Goal: Information Seeking & Learning: Learn about a topic

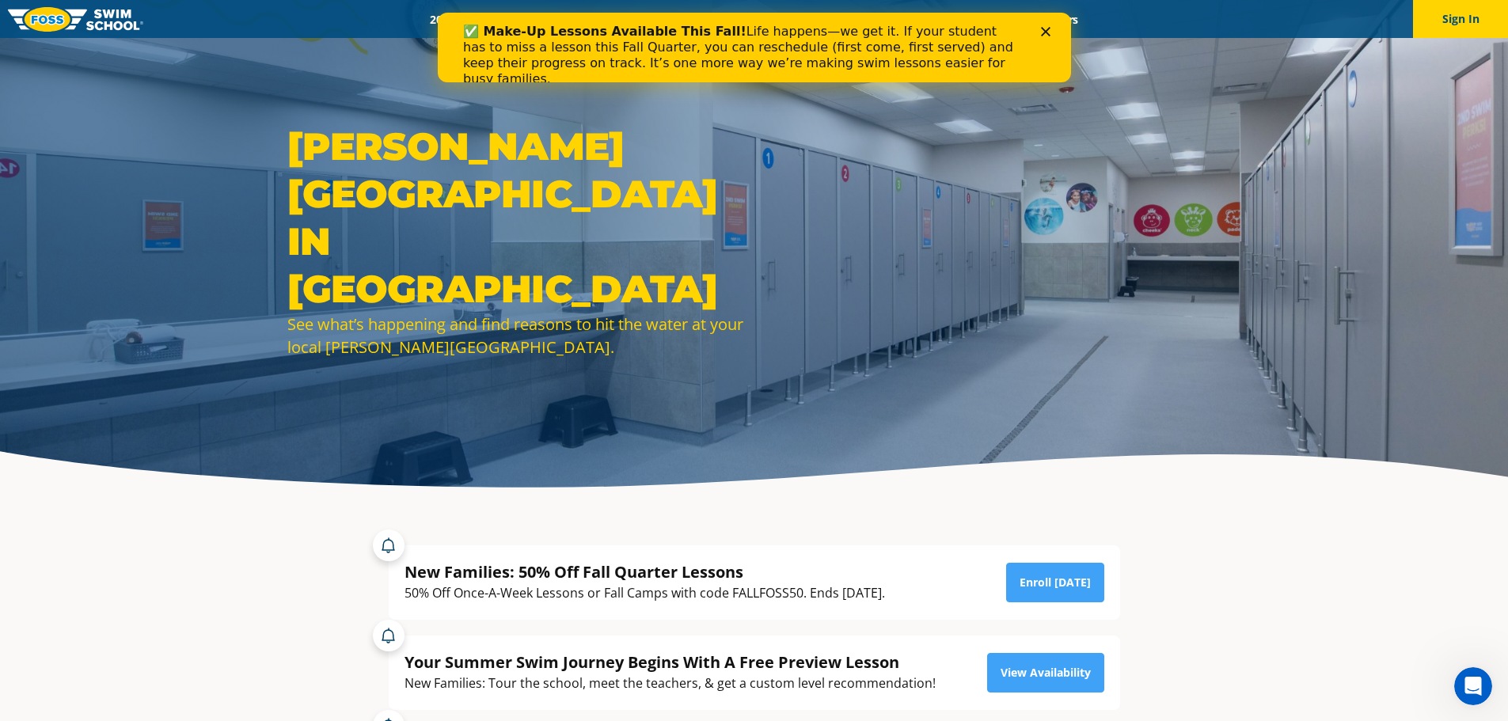
click at [1043, 28] on icon "Close" at bounding box center [1044, 31] width 9 height 9
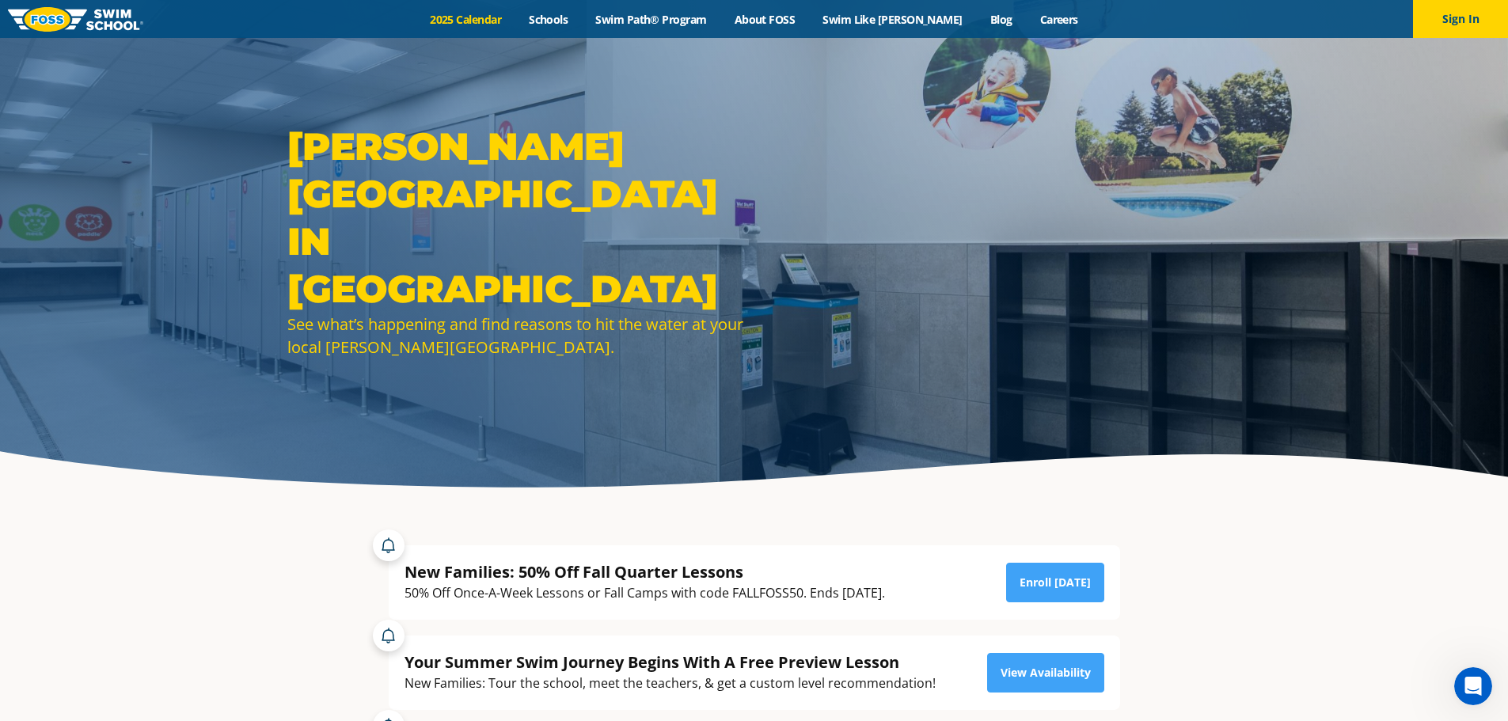
click at [485, 16] on link "2025 Calendar" at bounding box center [465, 19] width 99 height 15
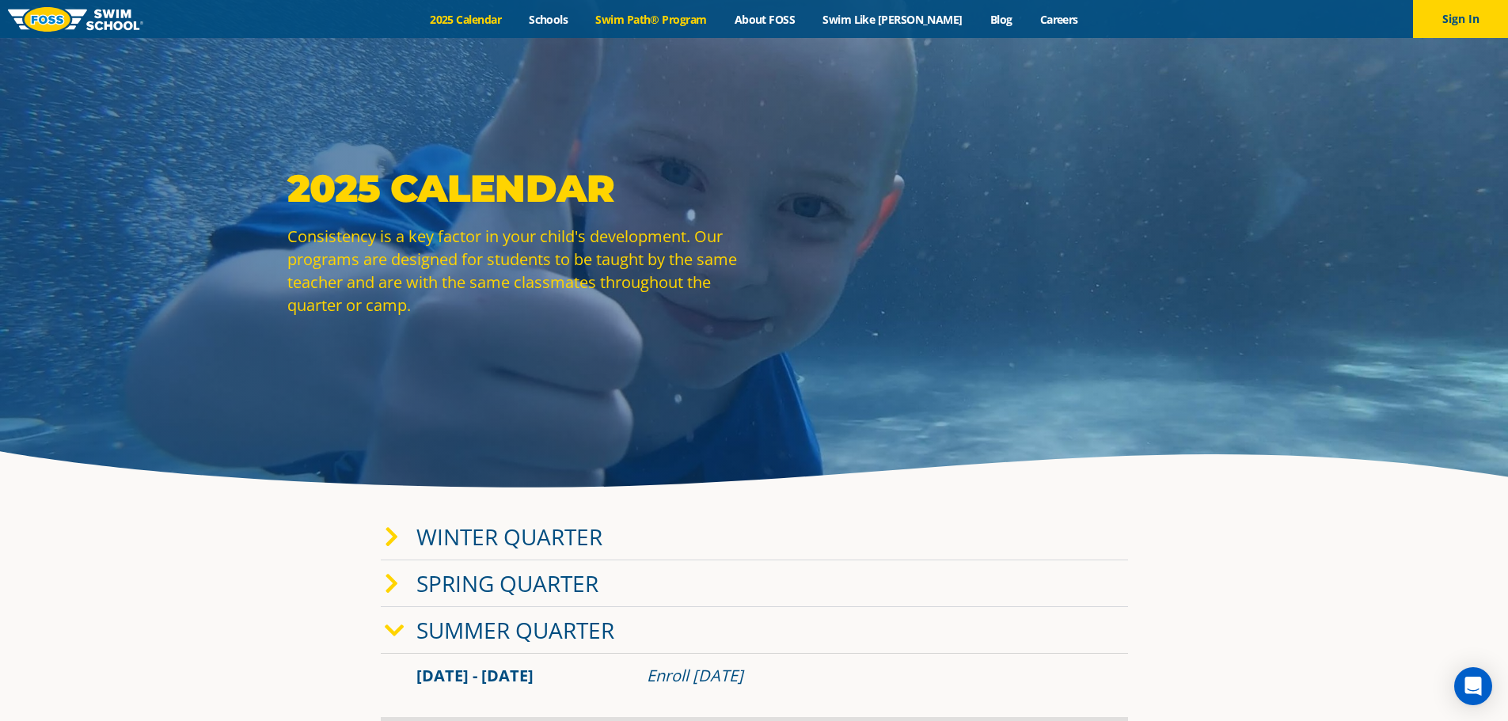
click at [653, 17] on link "Swim Path® Program" at bounding box center [651, 19] width 139 height 15
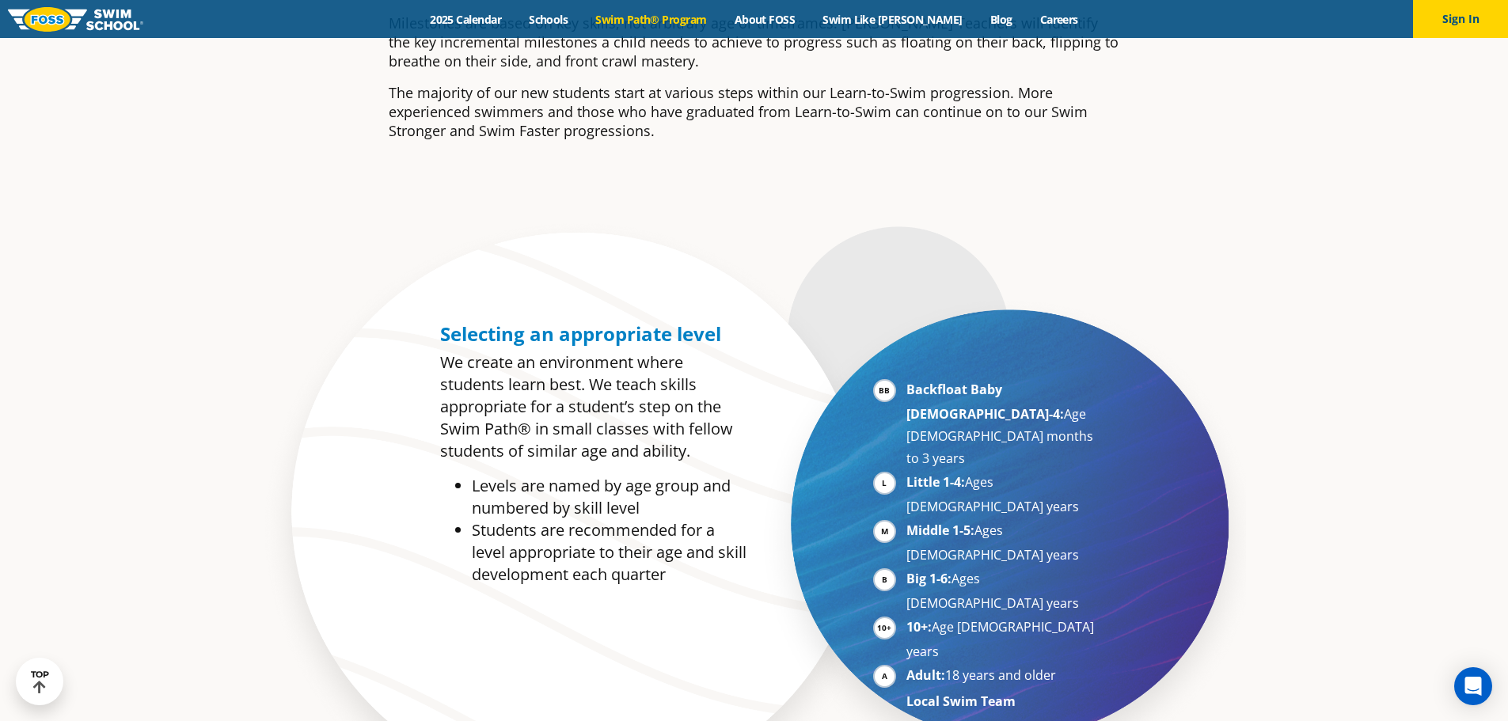
scroll to position [712, 0]
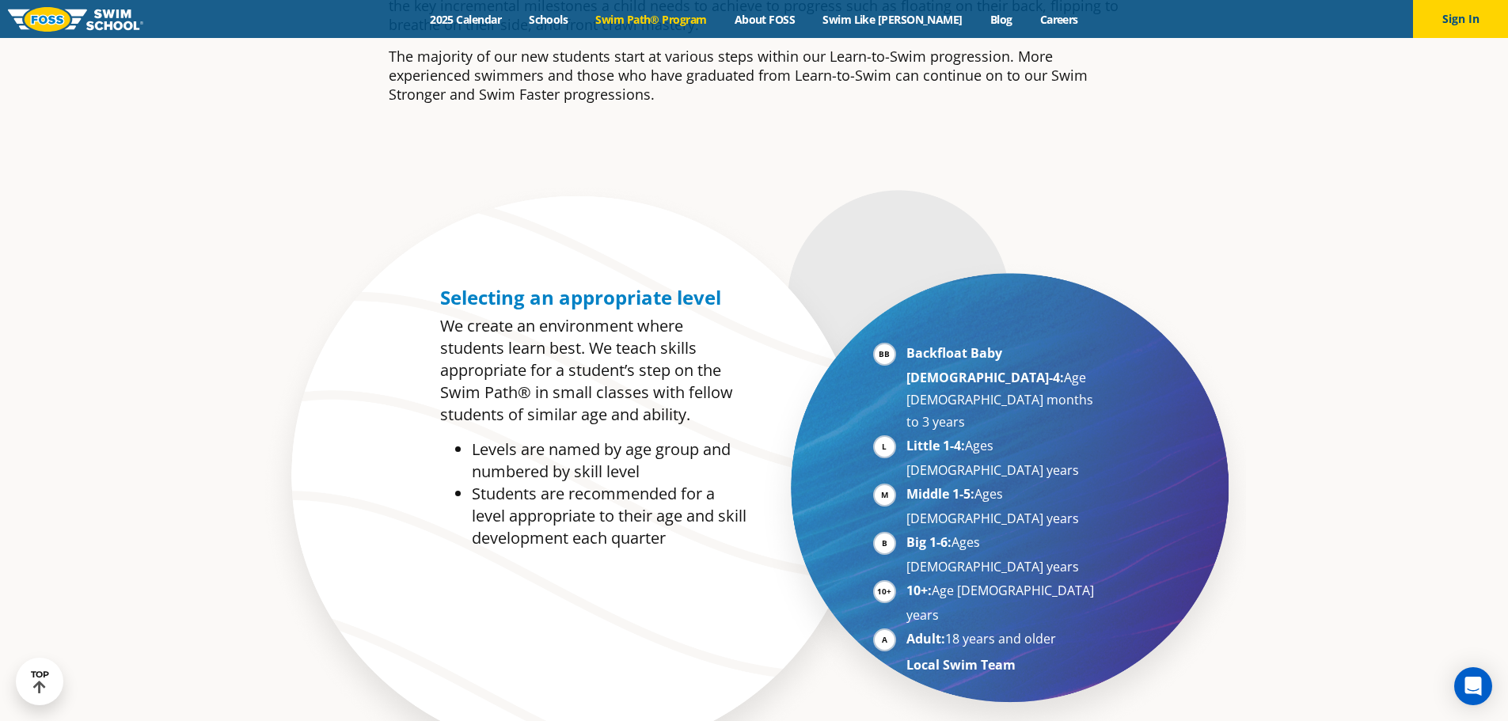
click at [906, 354] on li "Backfloat Baby [DEMOGRAPHIC_DATA]-4: Age [DEMOGRAPHIC_DATA] months to 3 years" at bounding box center [1003, 387] width 194 height 91
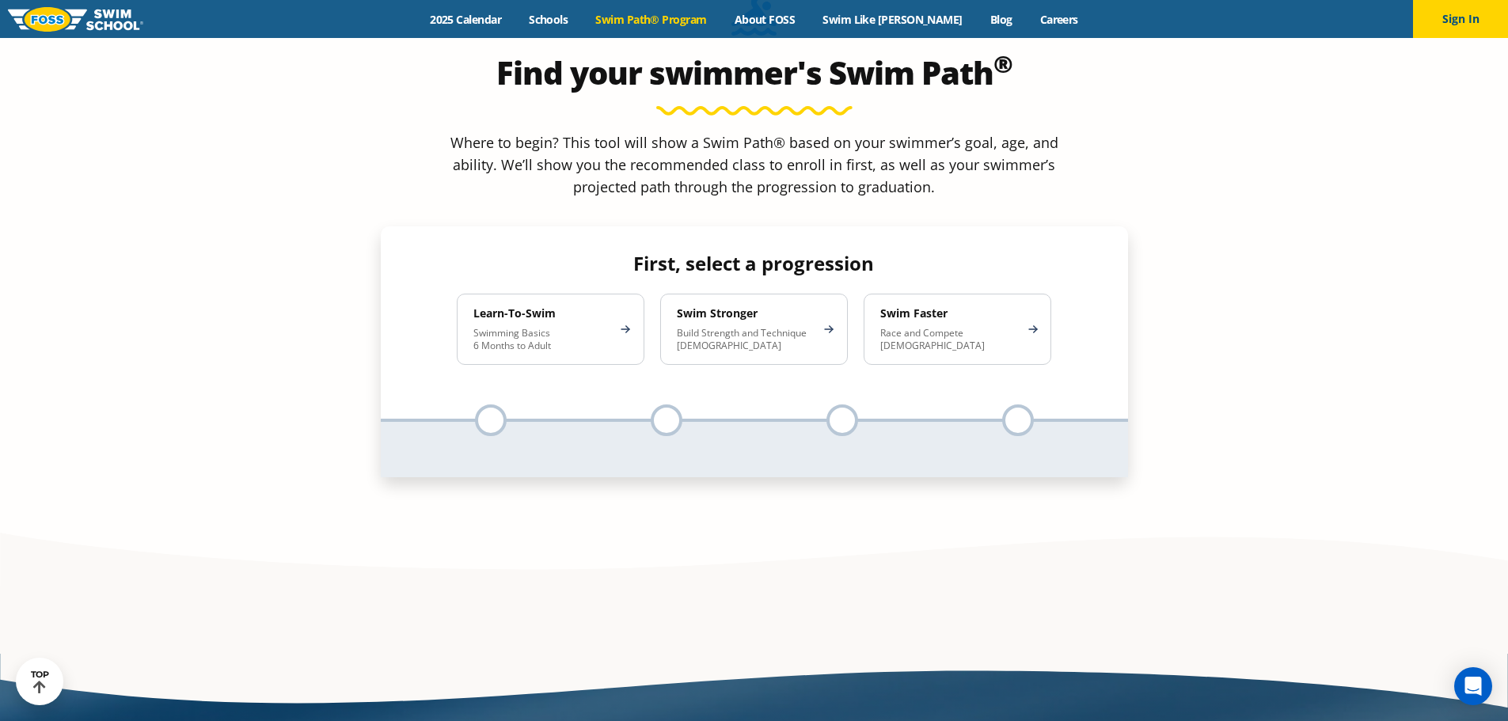
scroll to position [1583, 0]
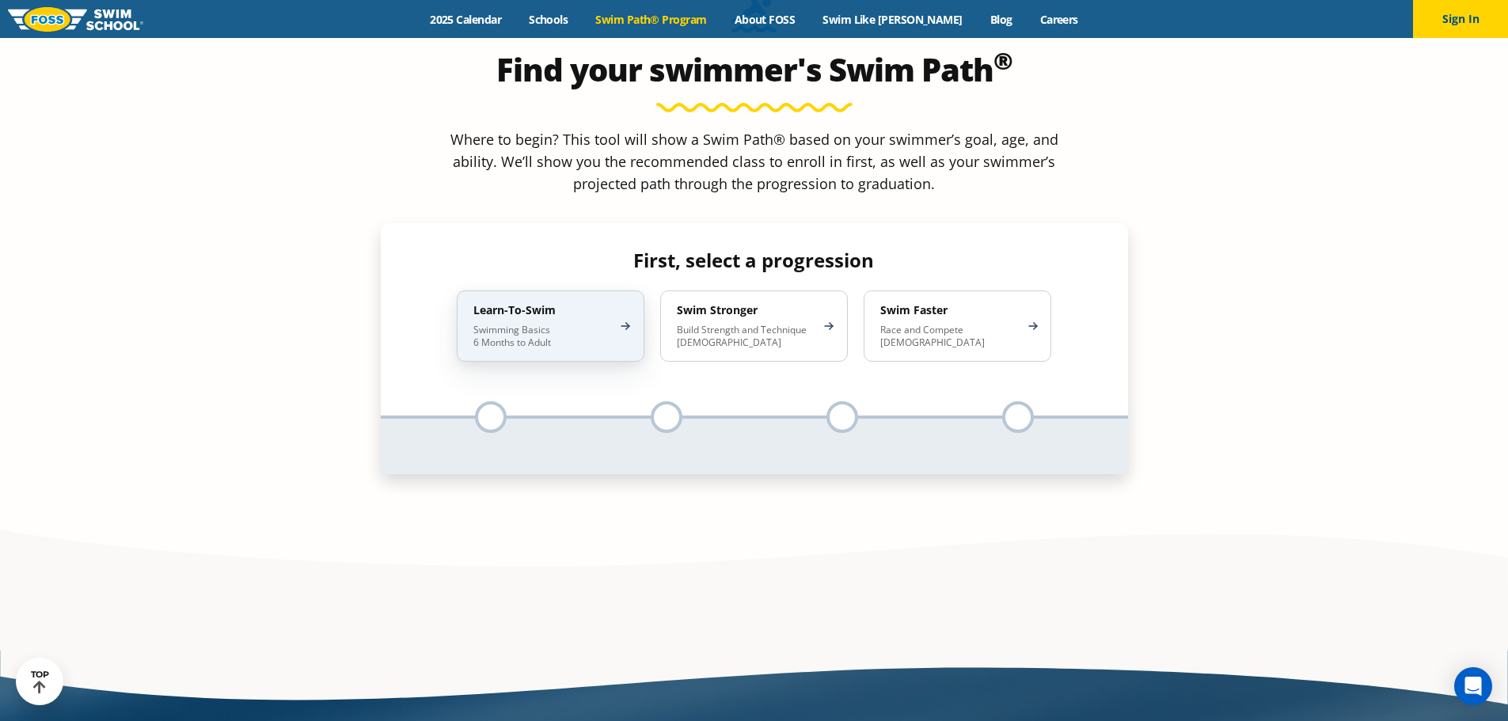
click at [553, 291] on div "Learn-To-Swim Swimming Basics 6 Months to Adult" at bounding box center [551, 326] width 188 height 71
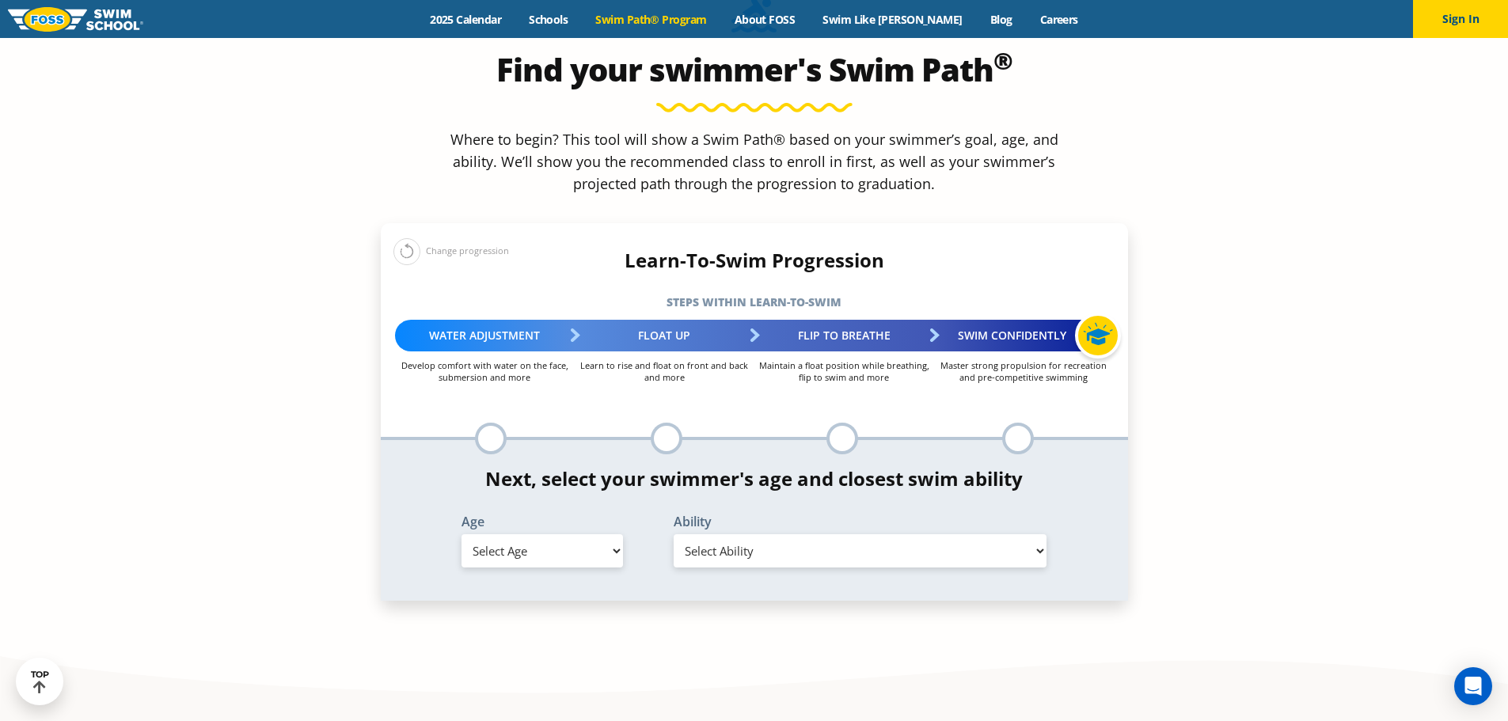
click at [611, 534] on select "Select Age [DEMOGRAPHIC_DATA] months - 1 year 1 year 2 years 3 years 4 years 5 …" at bounding box center [542, 550] width 161 height 33
select select "6-months---1-year"
click at [462, 534] on select "Select Age [DEMOGRAPHIC_DATA] months - 1 year 1 year 2 years 3 years 4 years 5 …" at bounding box center [542, 550] width 161 height 33
click at [752, 534] on select "Select Ability First in-water experience Comfortable with water poured over the…" at bounding box center [861, 550] width 374 height 33
select select "6-months---1-year-comfortable-with-water-poured-over-their-head-but-not-eyes-or…"
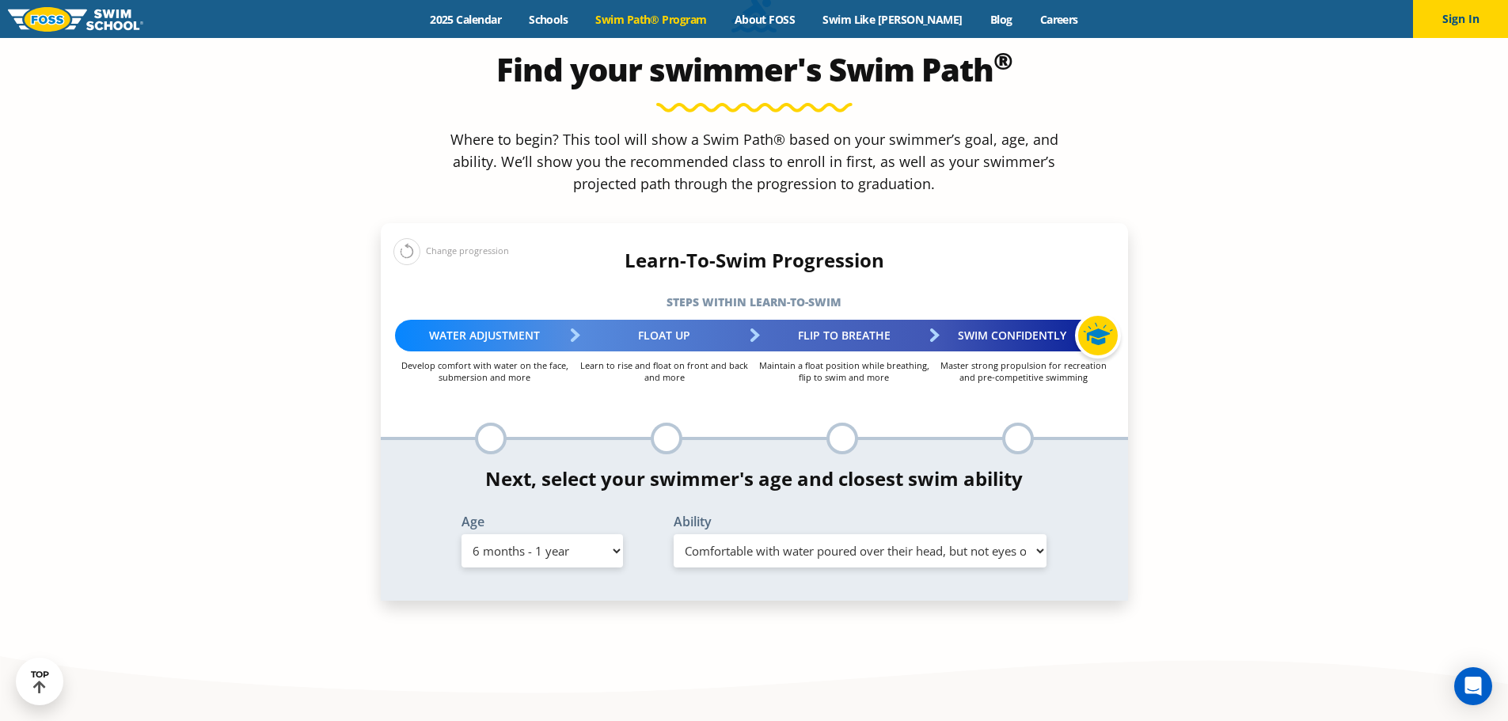
click at [674, 534] on select "Select Ability First in-water experience Comfortable with water poured over the…" at bounding box center [861, 550] width 374 height 33
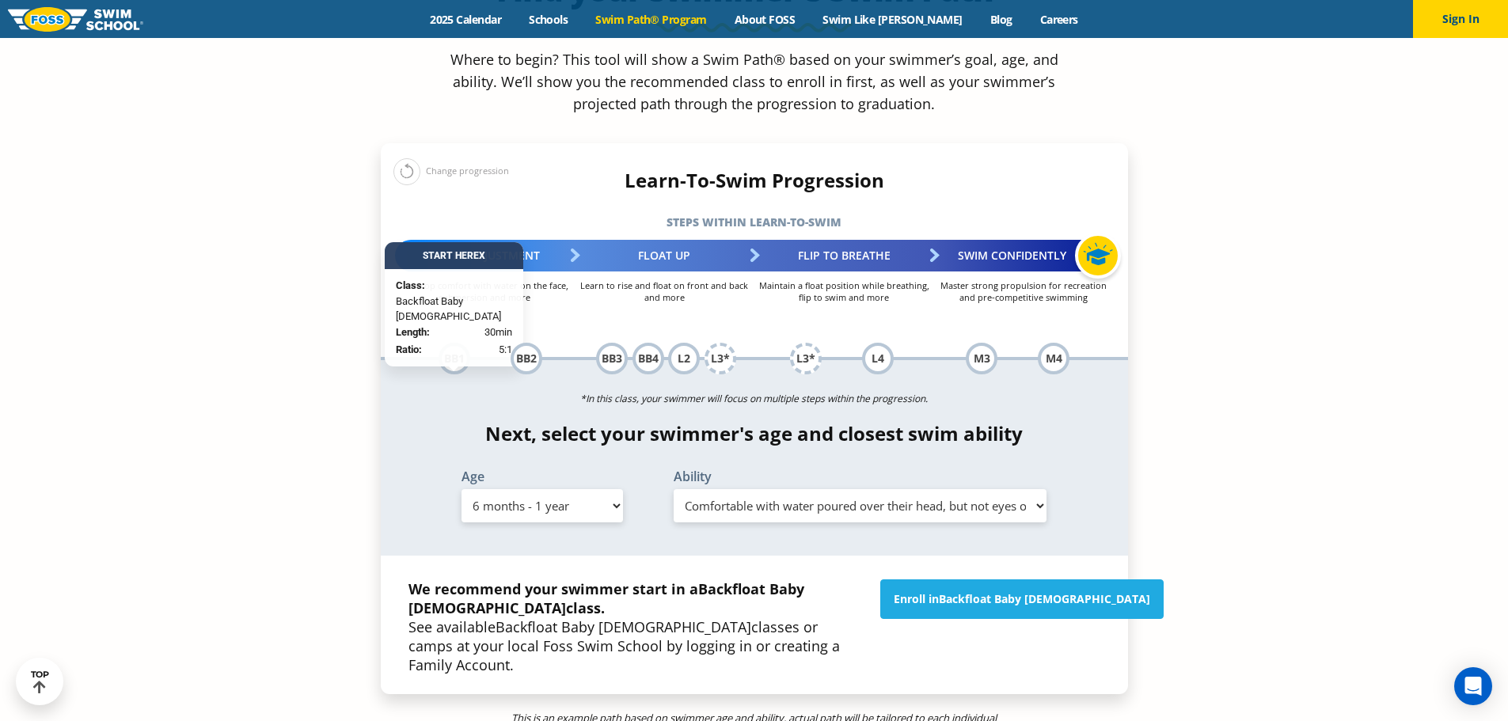
scroll to position [1742, 0]
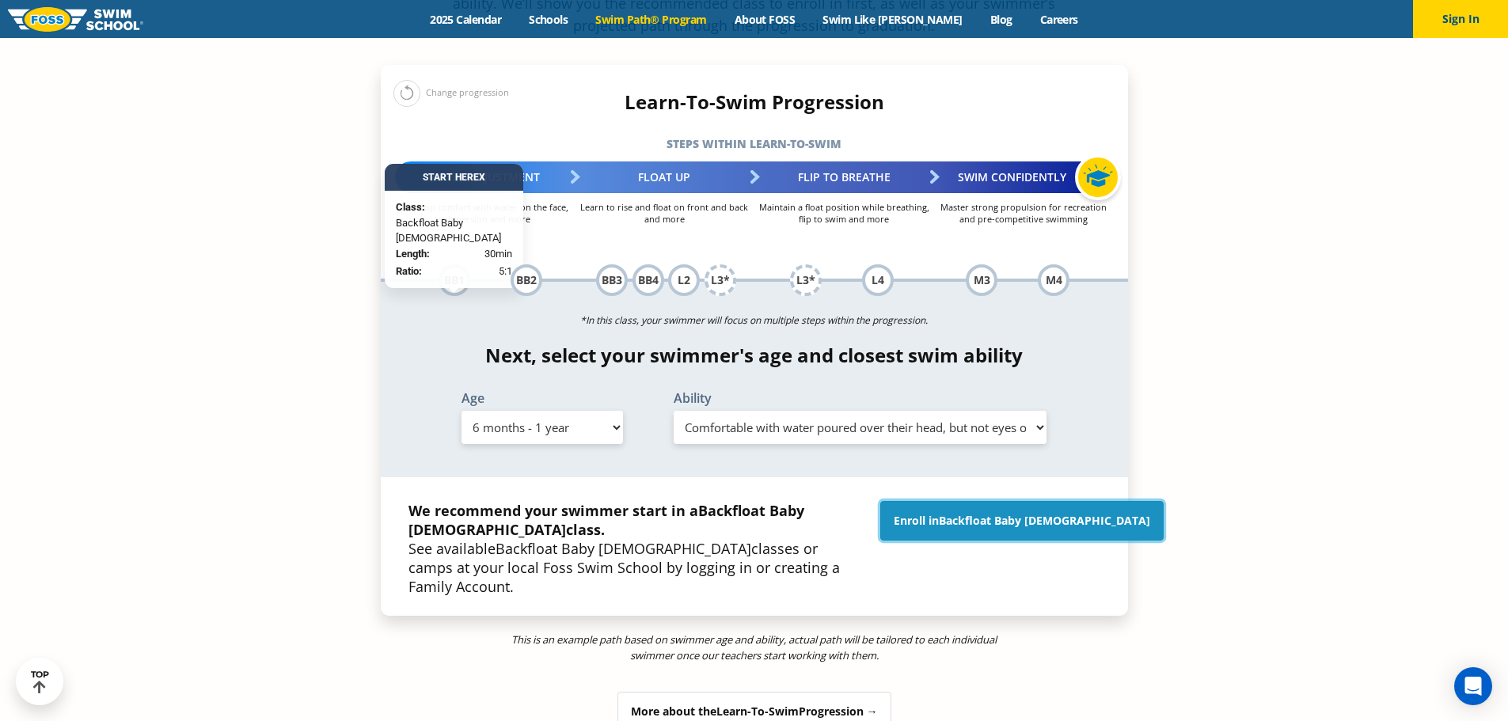
click at [1063, 513] on span "Backfloat Baby [DEMOGRAPHIC_DATA]" at bounding box center [1044, 520] width 211 height 15
